Goal: Find specific page/section: Find specific page/section

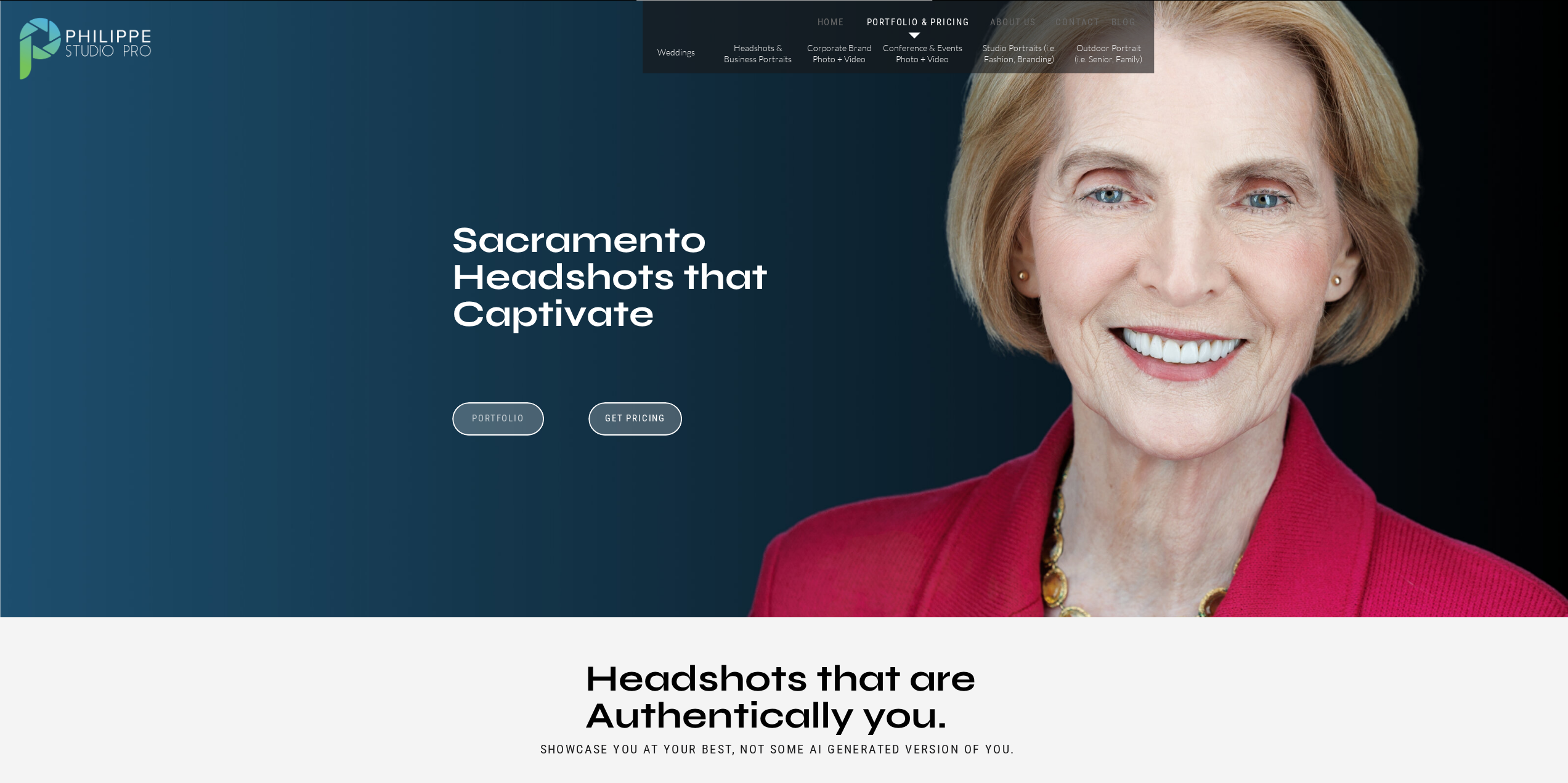
click at [514, 422] on h3 "Portfolio" at bounding box center [498, 424] width 85 height 23
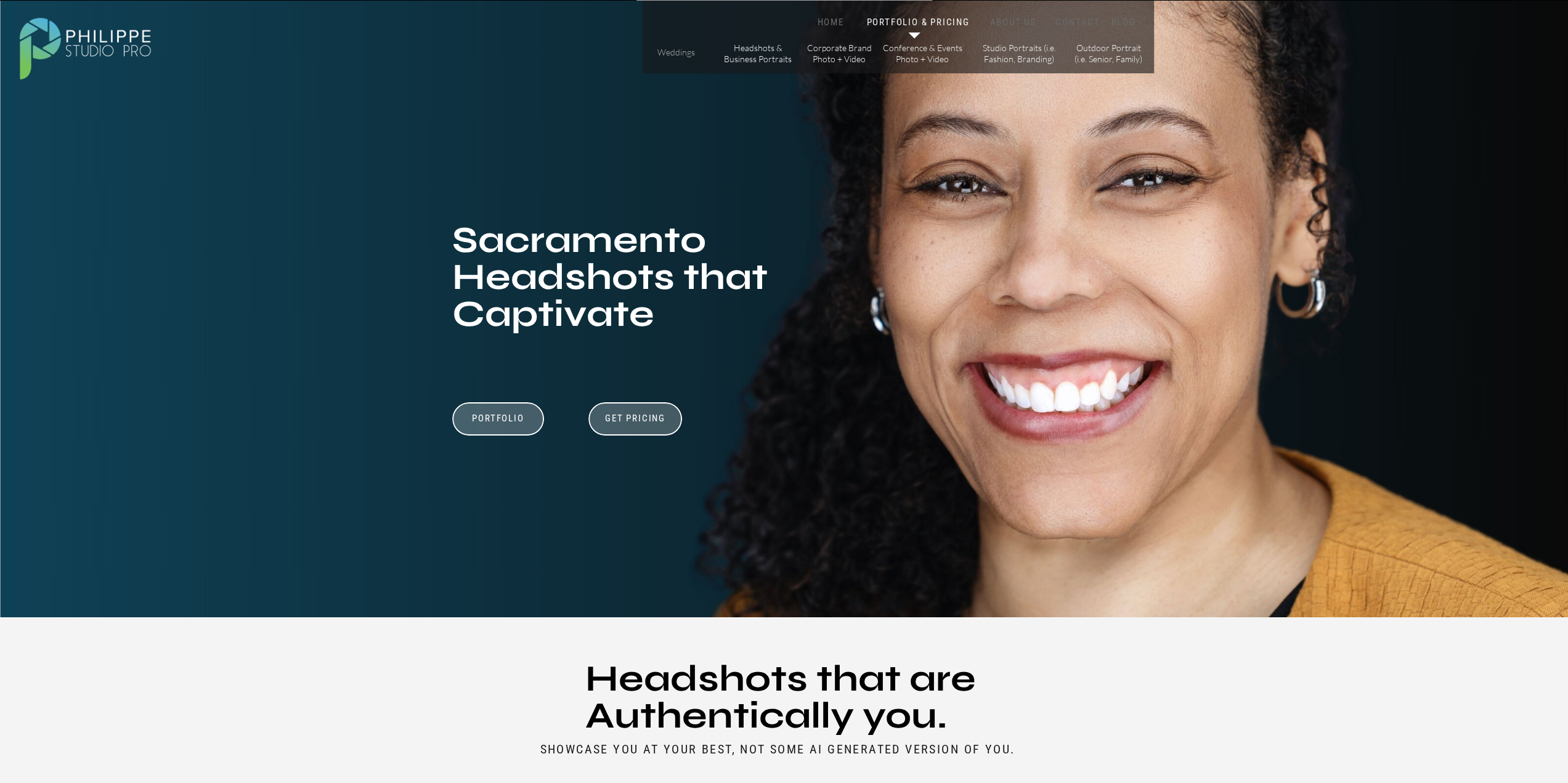
click at [678, 56] on p "Weddings" at bounding box center [676, 53] width 43 height 13
